Goal: Task Accomplishment & Management: Use online tool/utility

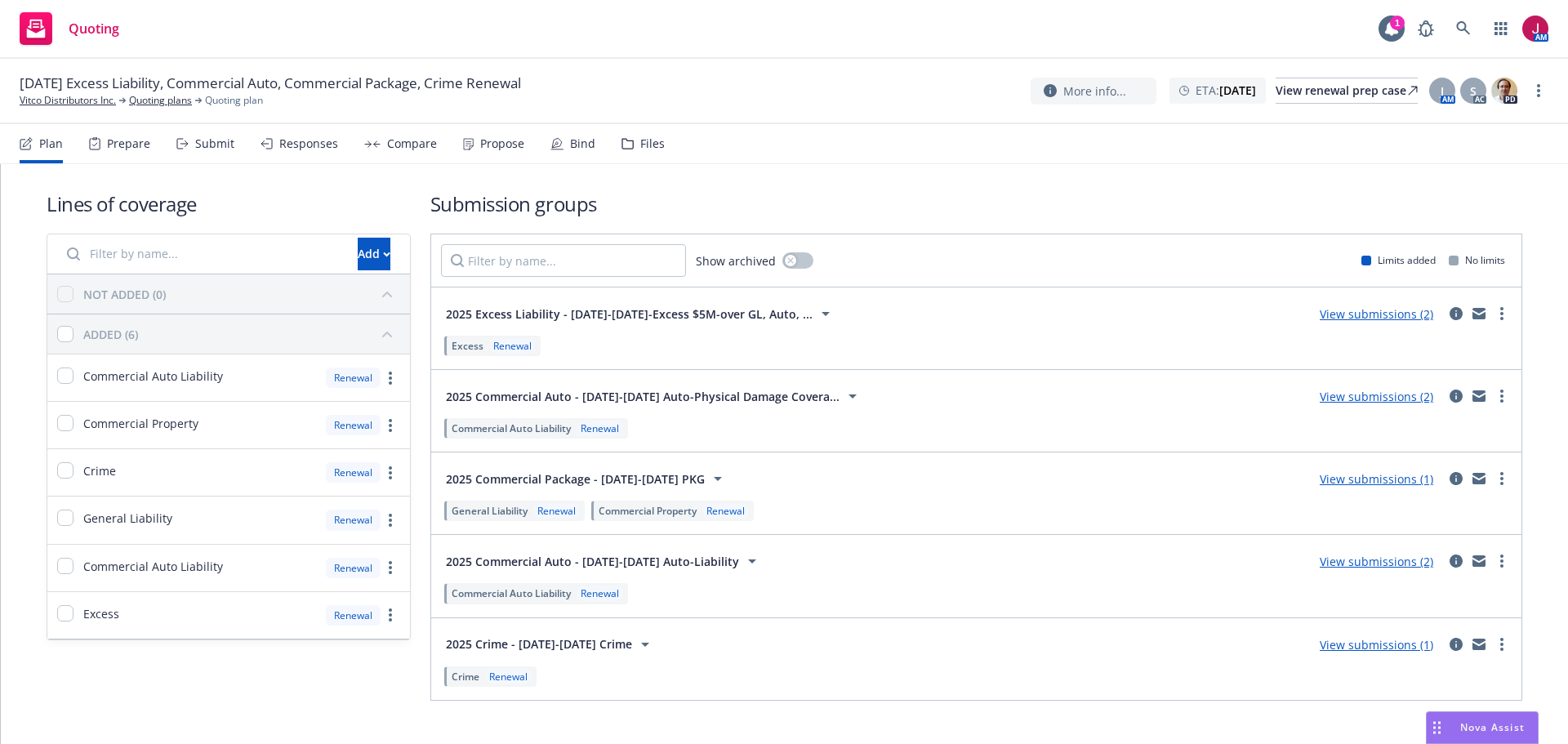
click at [218, 146] on div "Submit" at bounding box center [214, 143] width 39 height 13
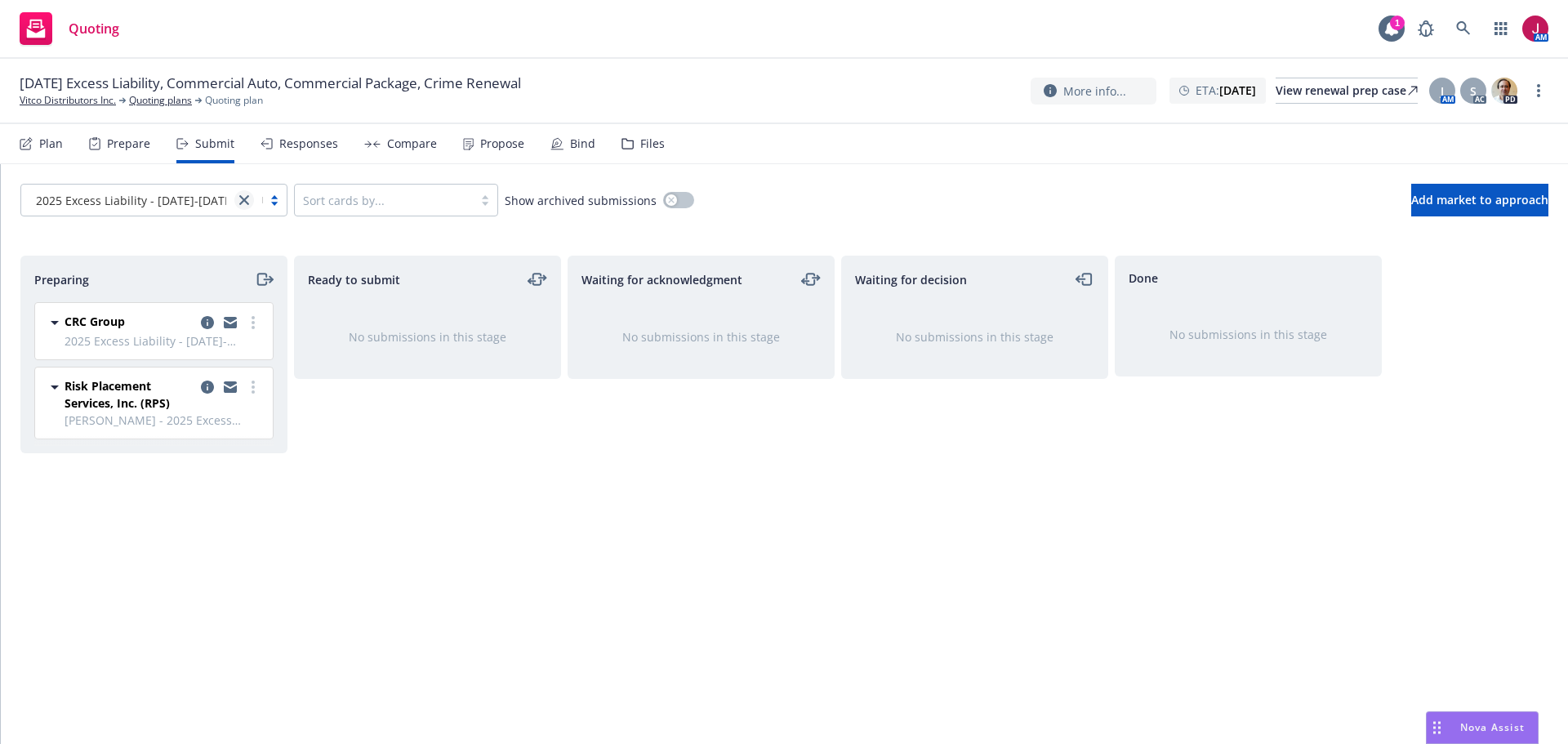
click at [241, 204] on icon "close" at bounding box center [244, 200] width 10 height 10
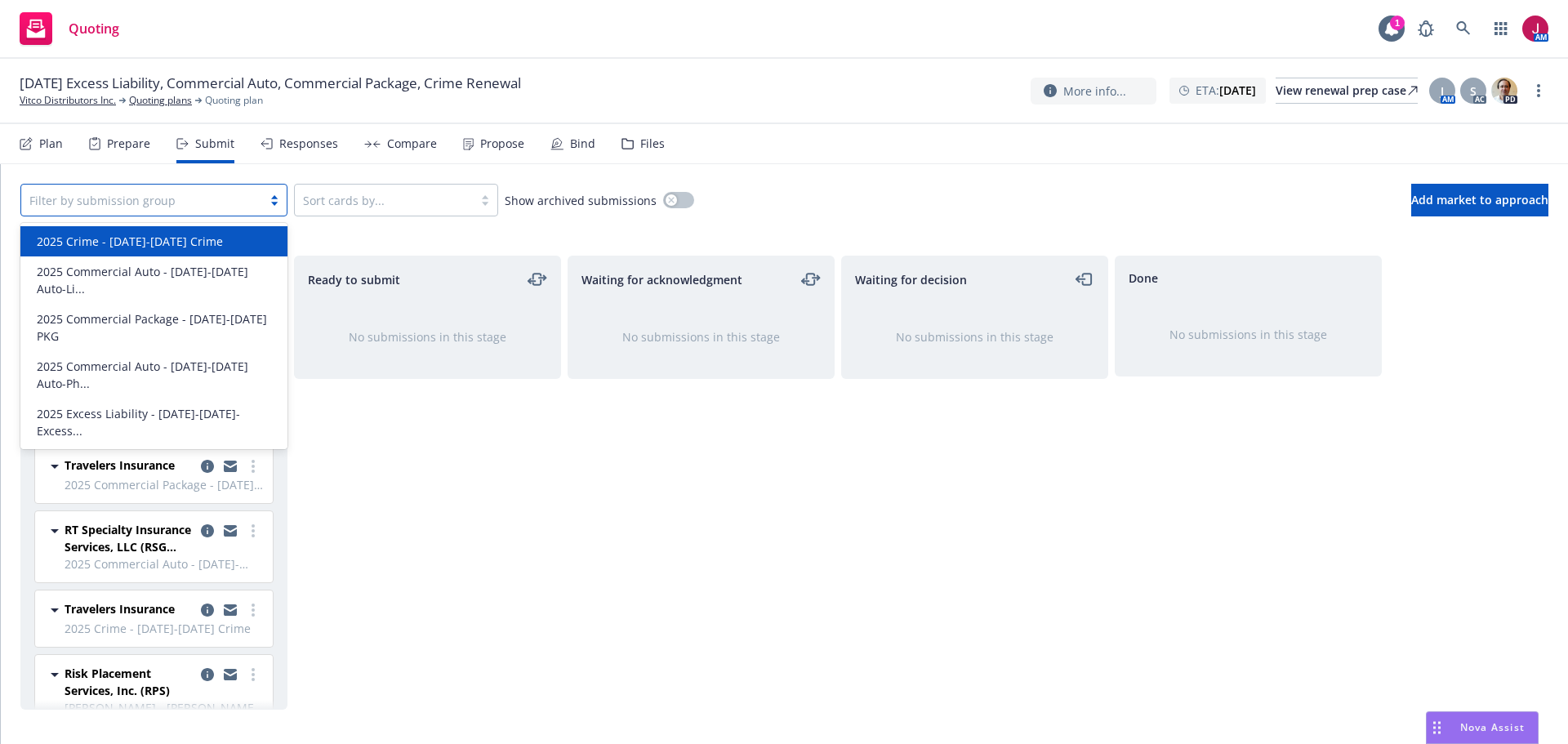
click at [455, 466] on div "Ready to submit No submissions in this stage" at bounding box center [427, 483] width 267 height 455
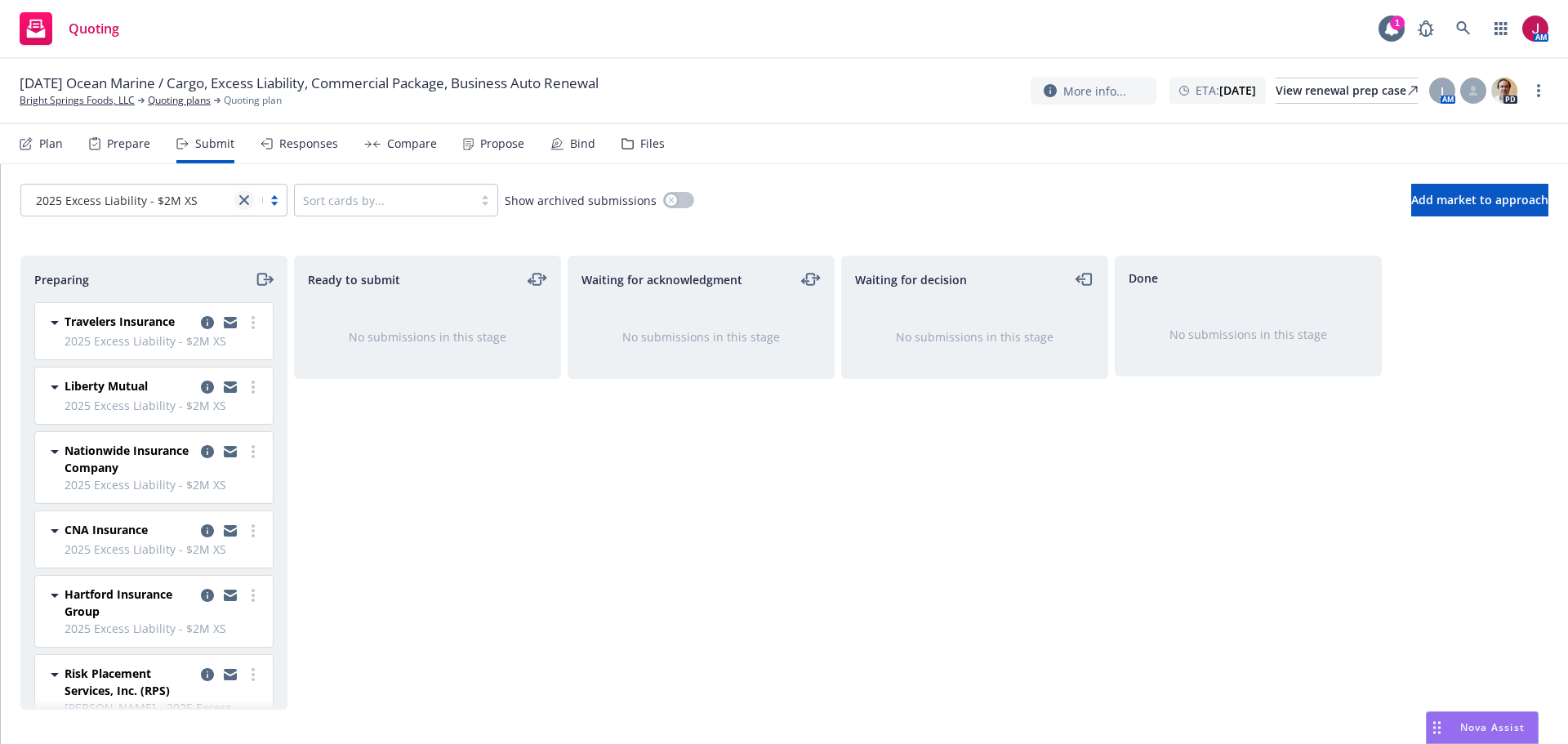
click at [243, 201] on icon "close" at bounding box center [244, 200] width 10 height 10
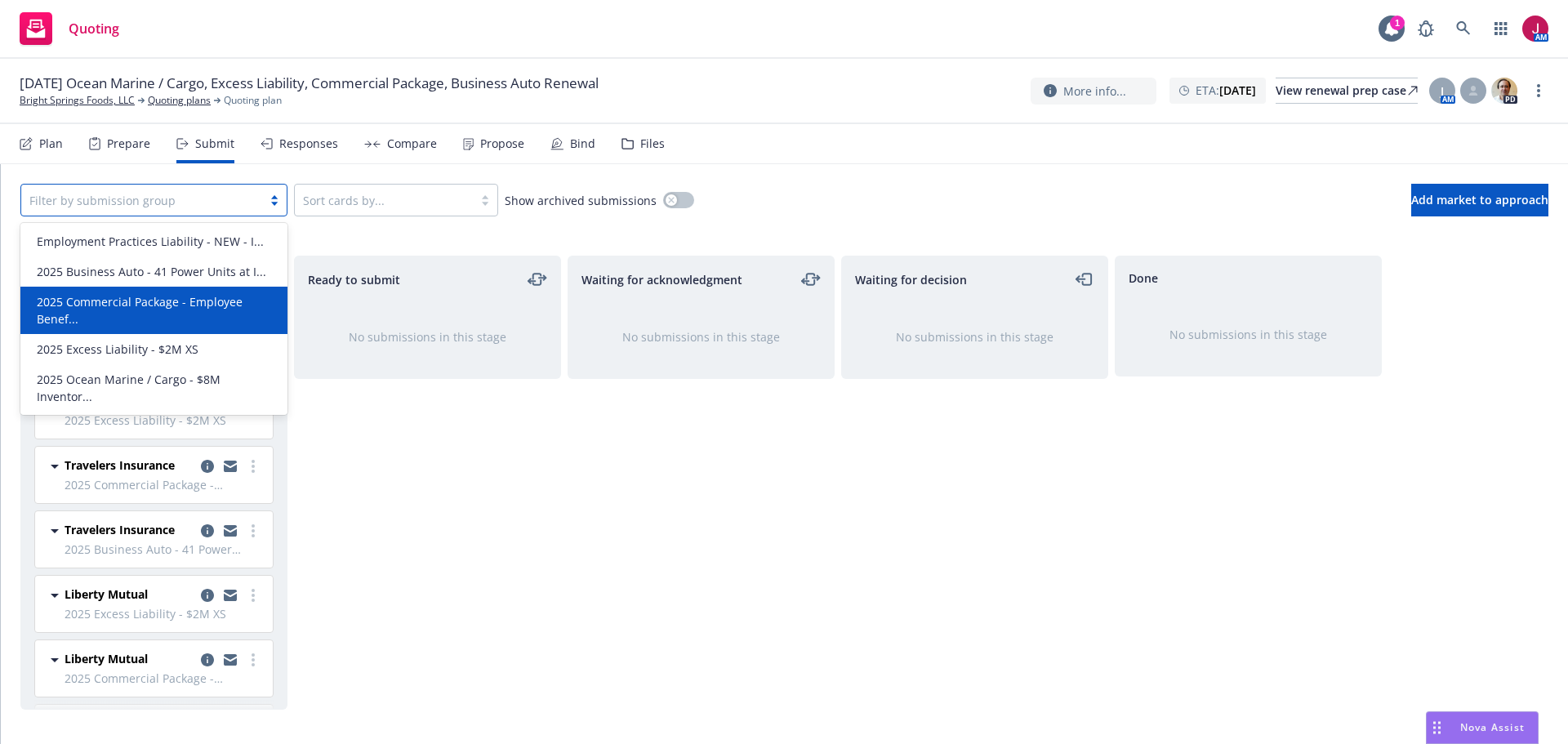
click at [370, 435] on div "Ready to submit No submissions in this stage" at bounding box center [427, 483] width 267 height 455
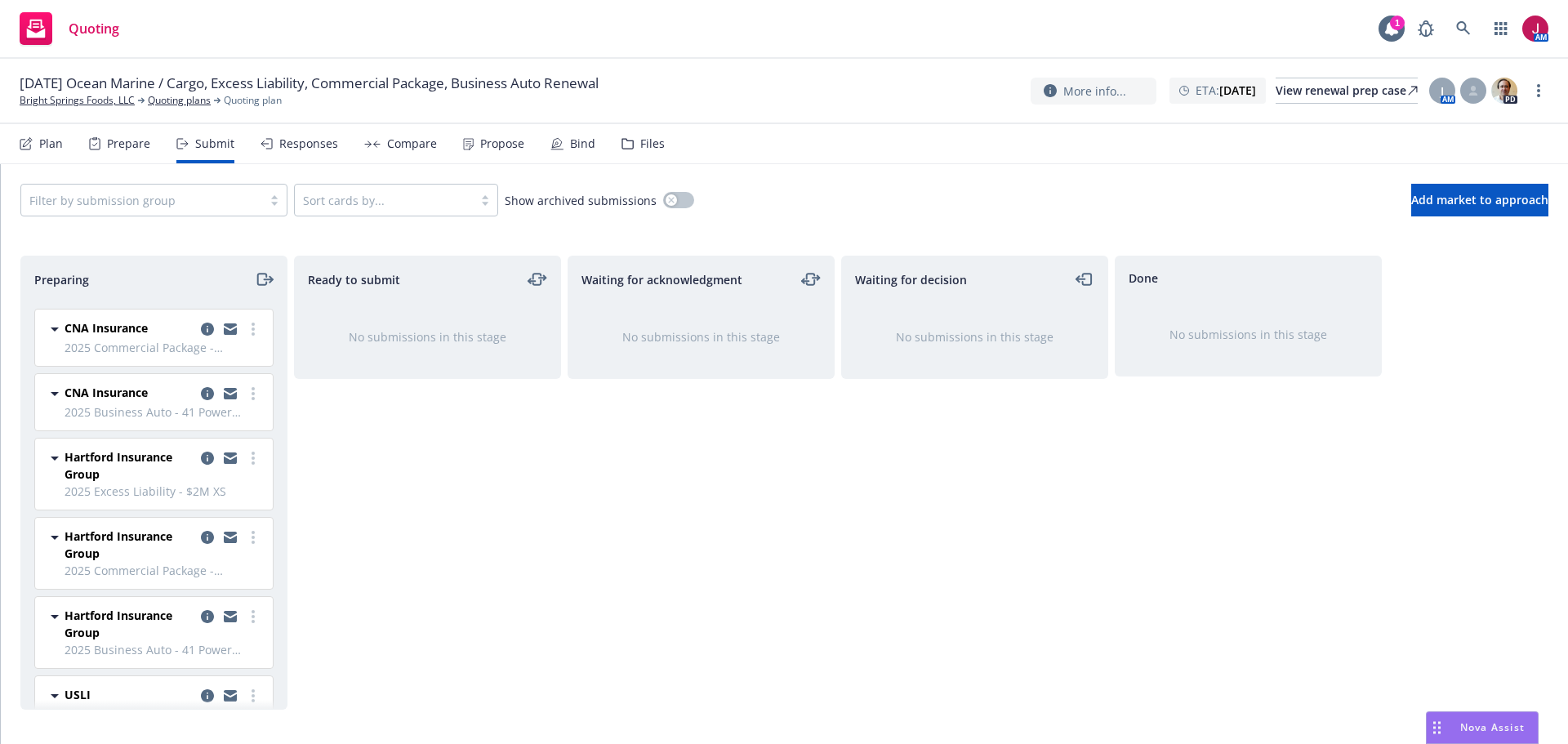
scroll to position [959, 0]
